Goal: Task Accomplishment & Management: Manage account settings

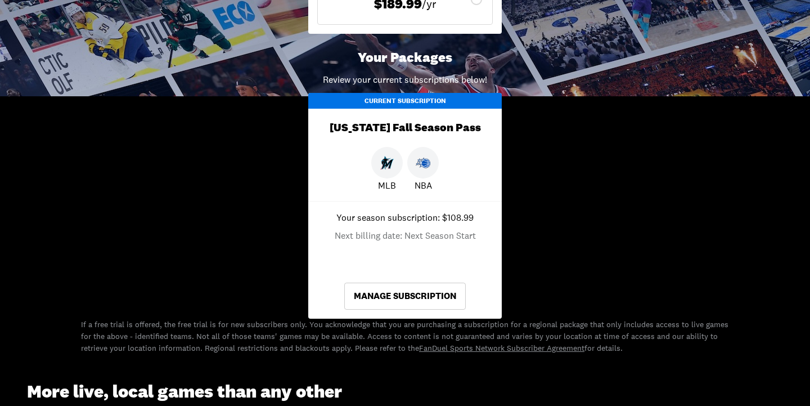
scroll to position [514, 0]
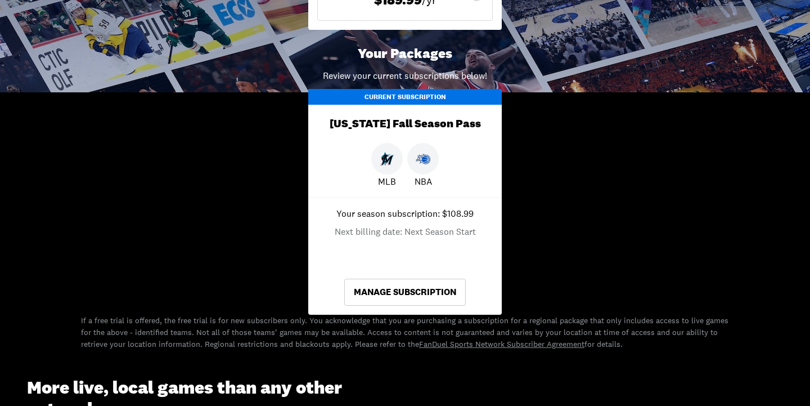
click at [422, 156] on img at bounding box center [423, 158] width 15 height 15
click at [408, 214] on p "Your season subscription: $108.99" at bounding box center [404, 213] width 137 height 14
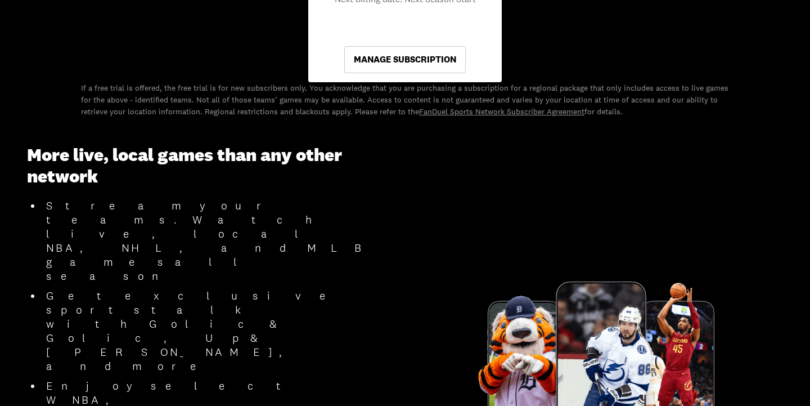
scroll to position [514, 0]
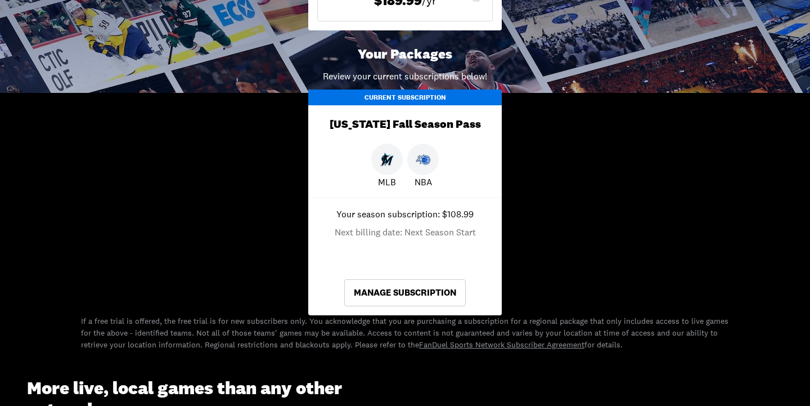
click at [405, 296] on link "Manage Subscription" at bounding box center [405, 292] width 122 height 27
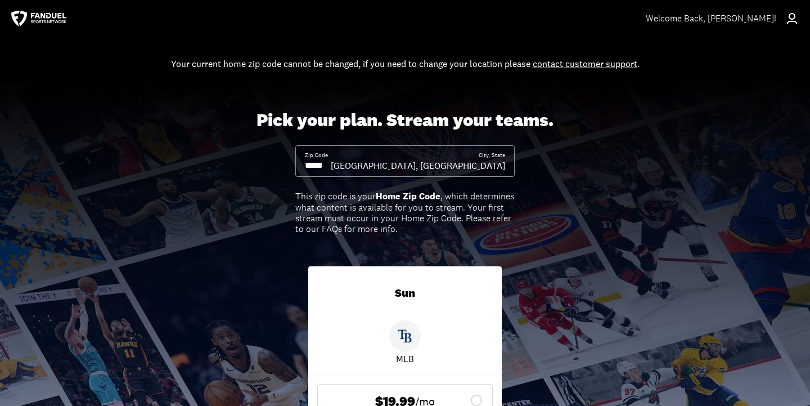
scroll to position [0, 0]
